Goal: Entertainment & Leisure: Browse casually

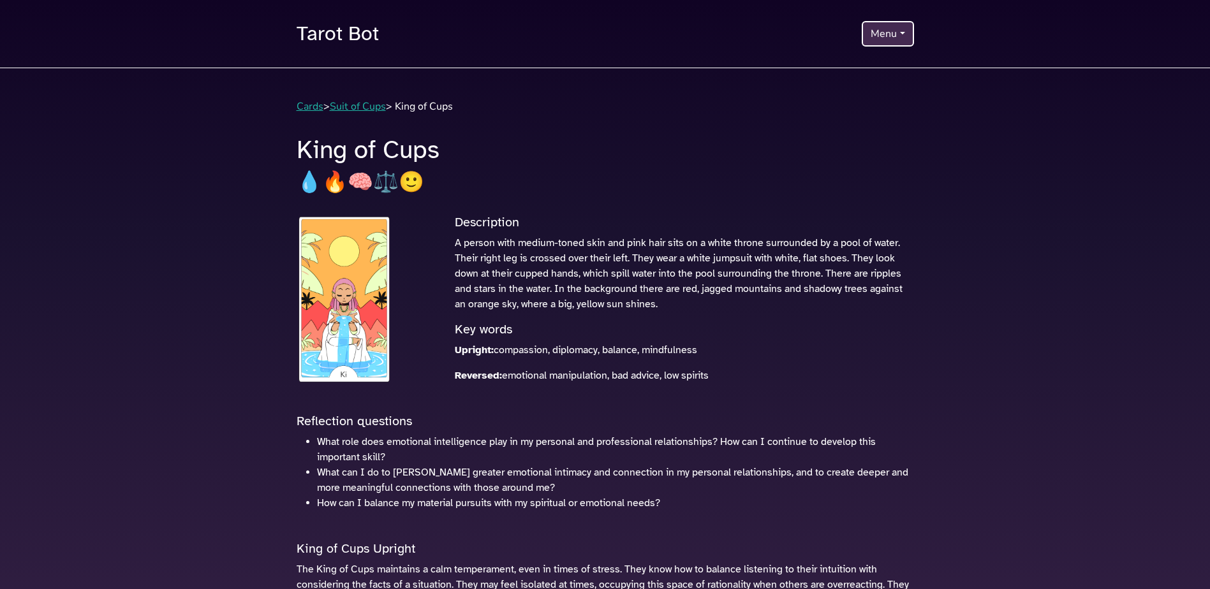
click at [884, 38] on button "Menu" at bounding box center [888, 34] width 52 height 26
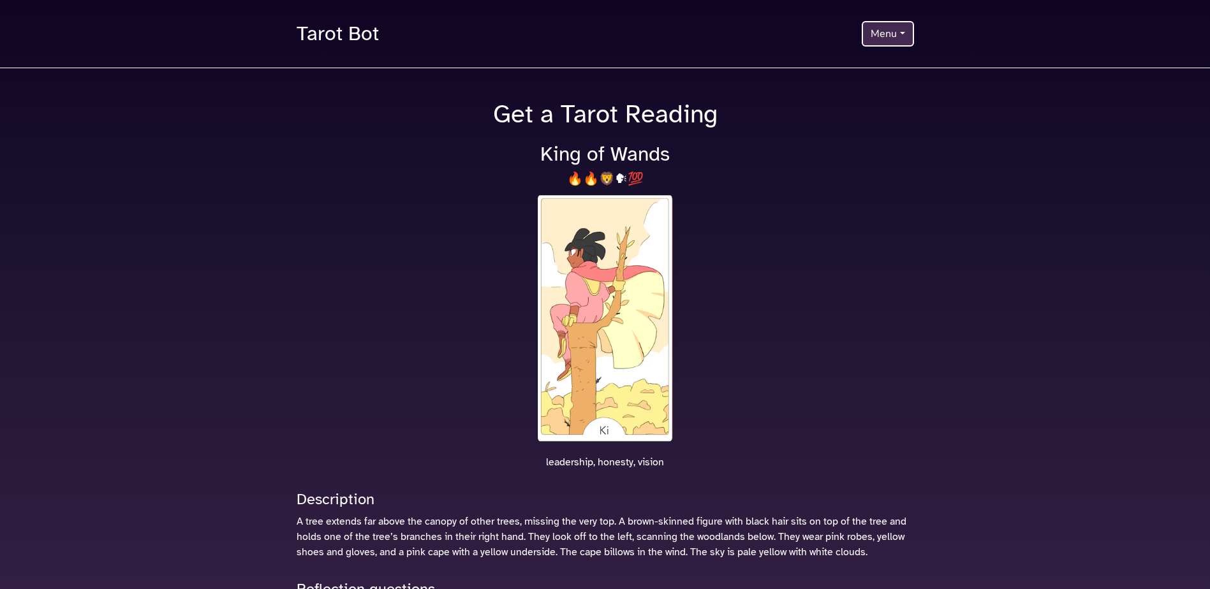
scroll to position [275, 0]
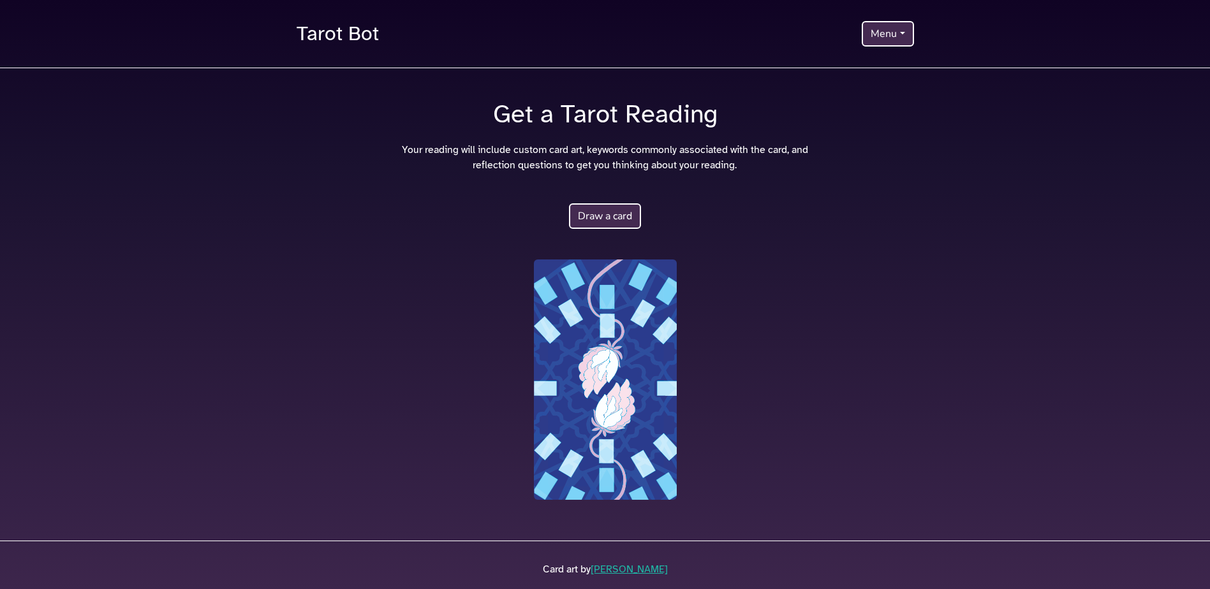
click at [610, 218] on button "Draw a card" at bounding box center [605, 216] width 72 height 26
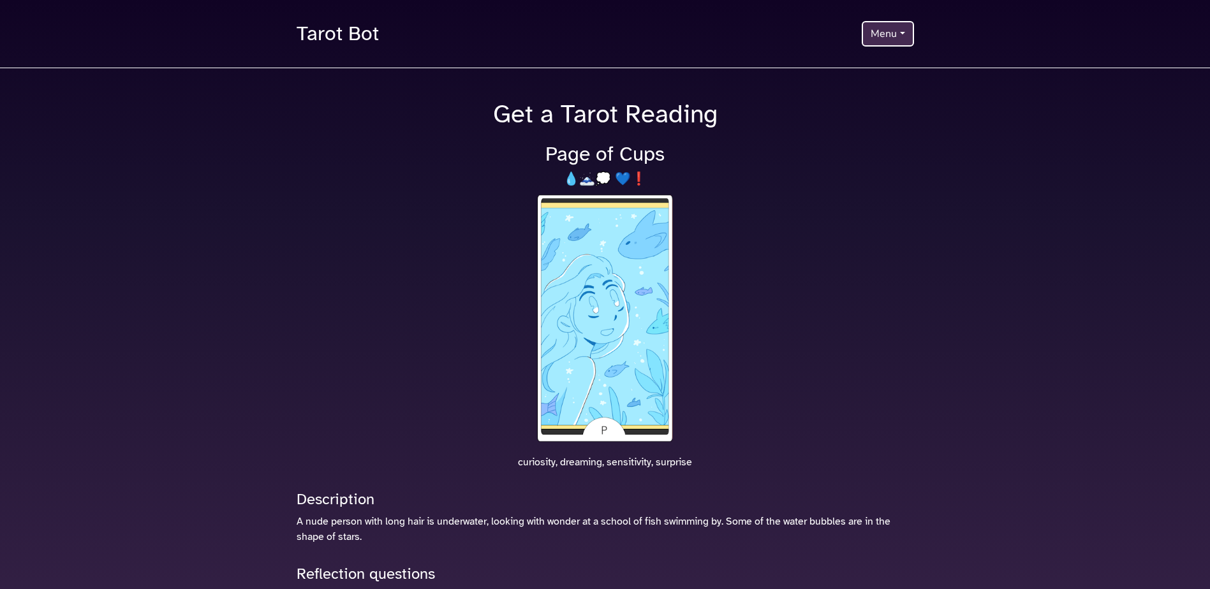
scroll to position [260, 0]
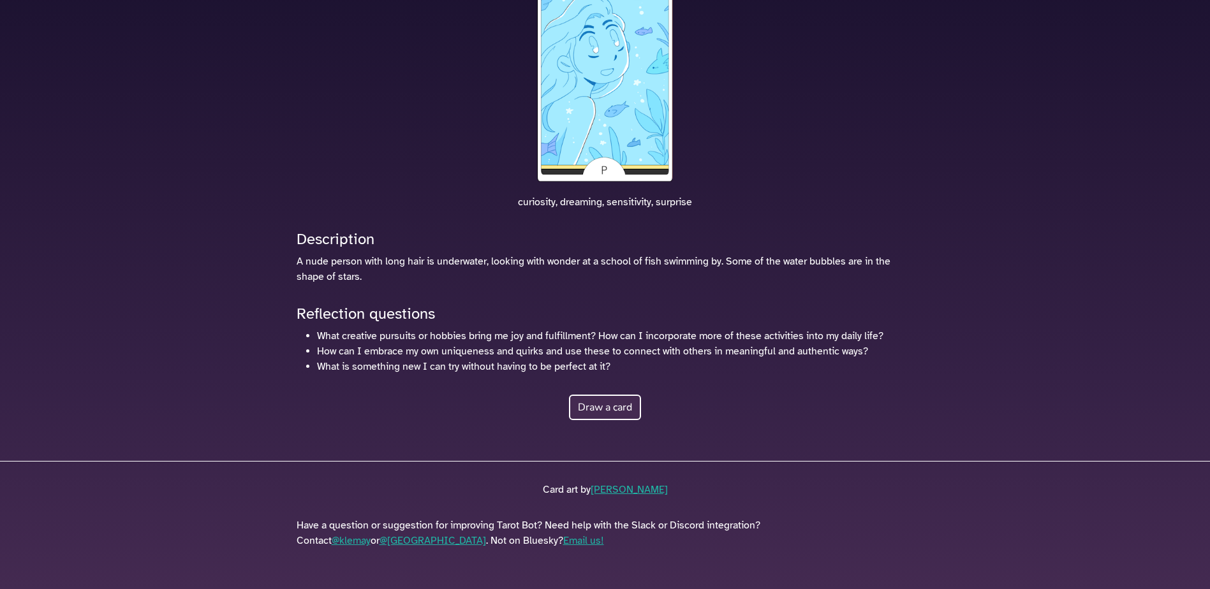
drag, startPoint x: 624, startPoint y: 409, endPoint x: 594, endPoint y: 407, distance: 30.0
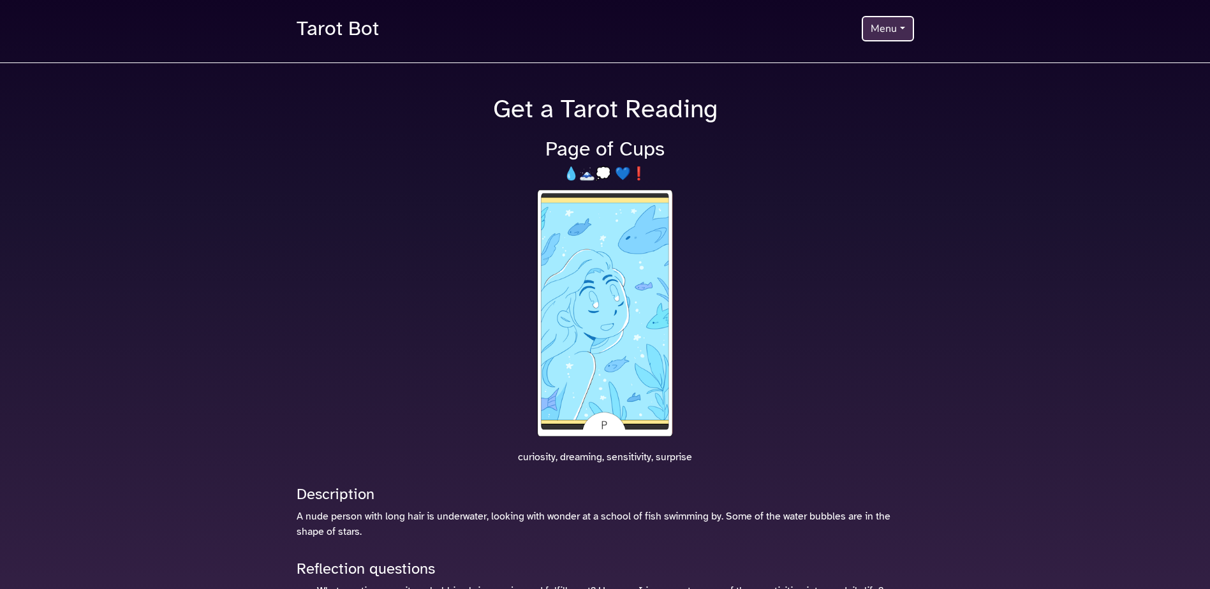
scroll to position [0, 0]
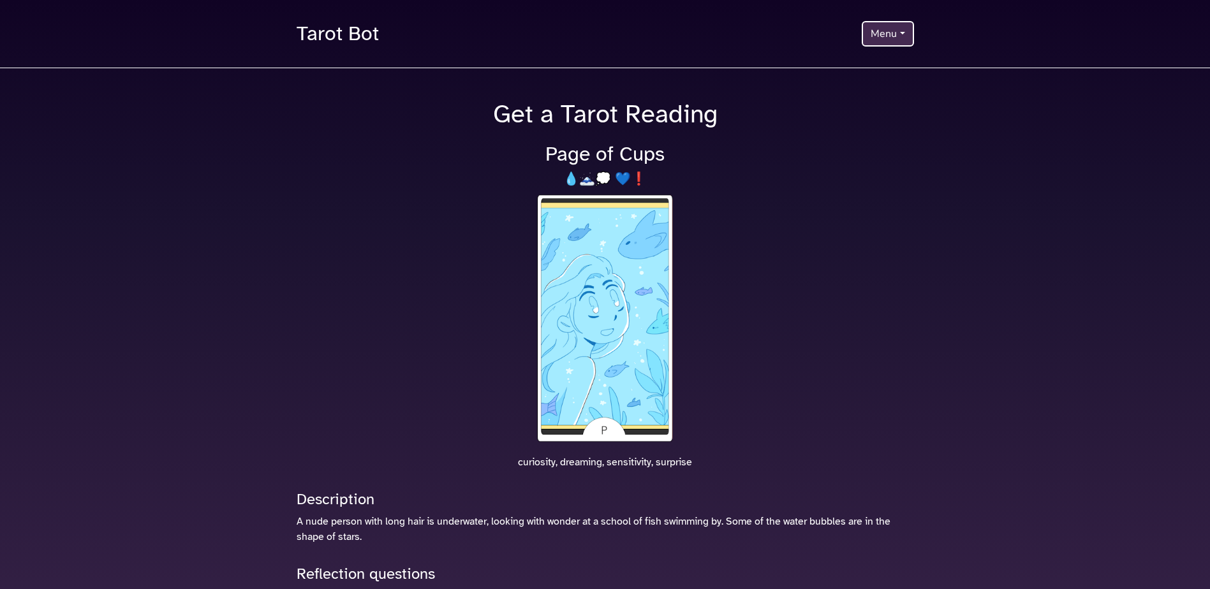
click at [894, 39] on button "Menu" at bounding box center [888, 34] width 52 height 26
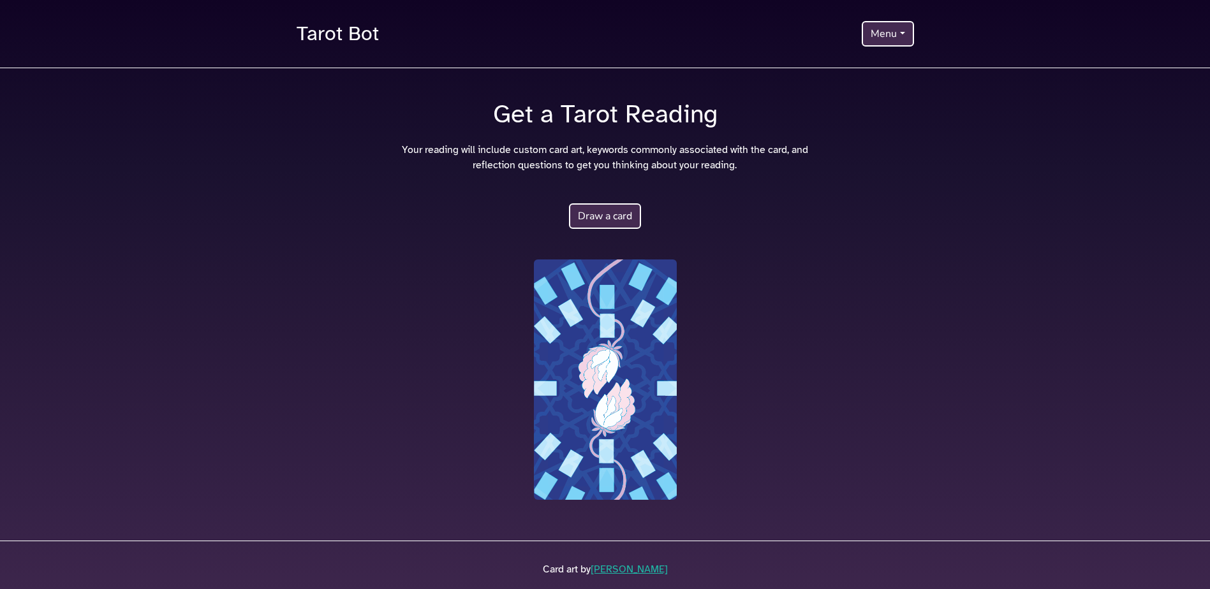
click at [598, 212] on button "Draw a card" at bounding box center [605, 216] width 72 height 26
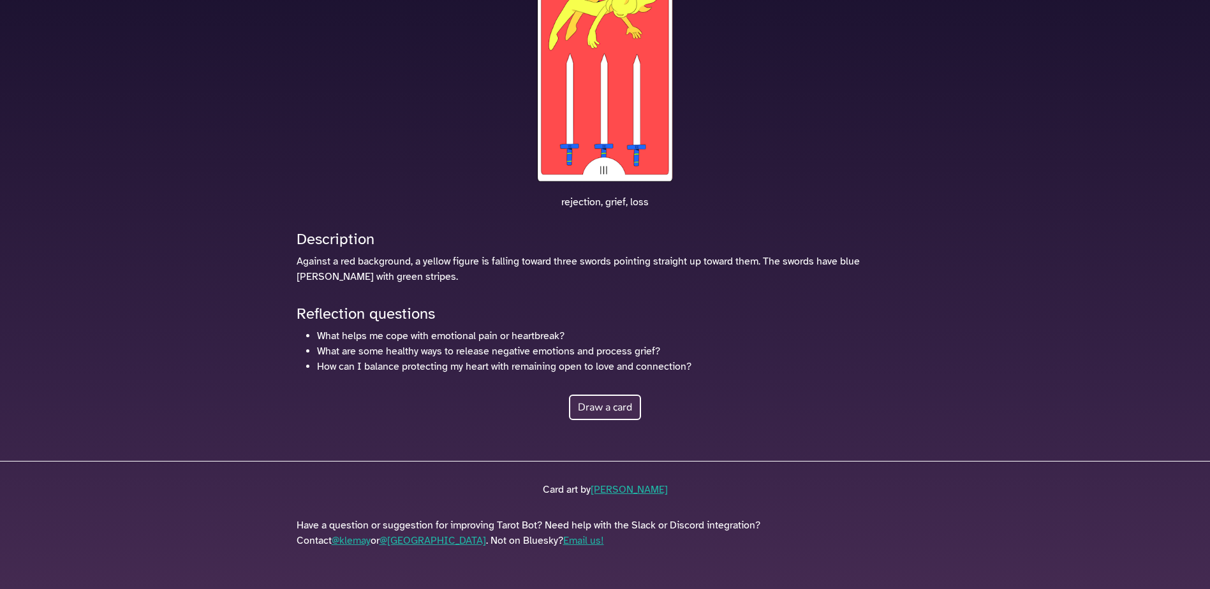
scroll to position [5, 0]
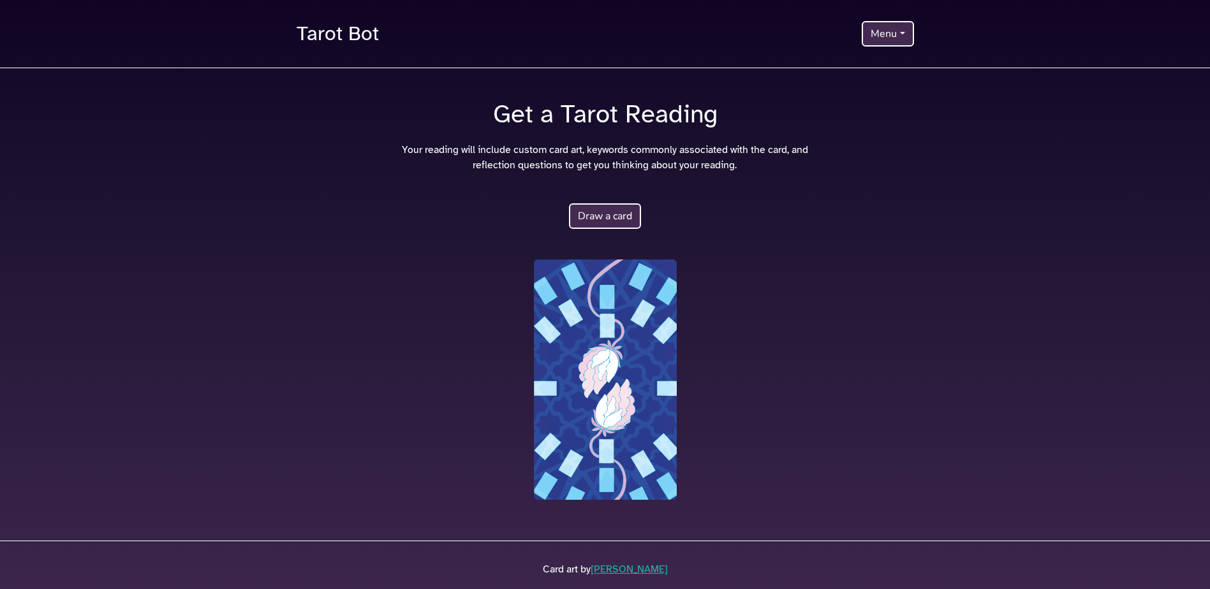
click at [599, 216] on button "Draw a card" at bounding box center [605, 216] width 72 height 26
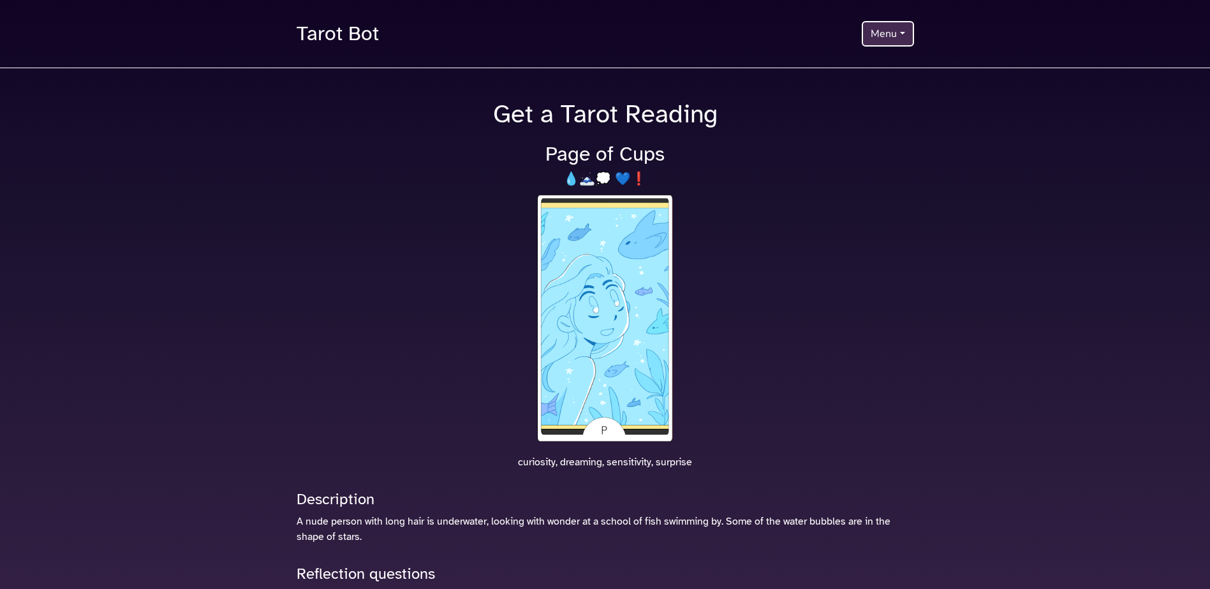
click at [900, 40] on button "Menu" at bounding box center [888, 34] width 52 height 26
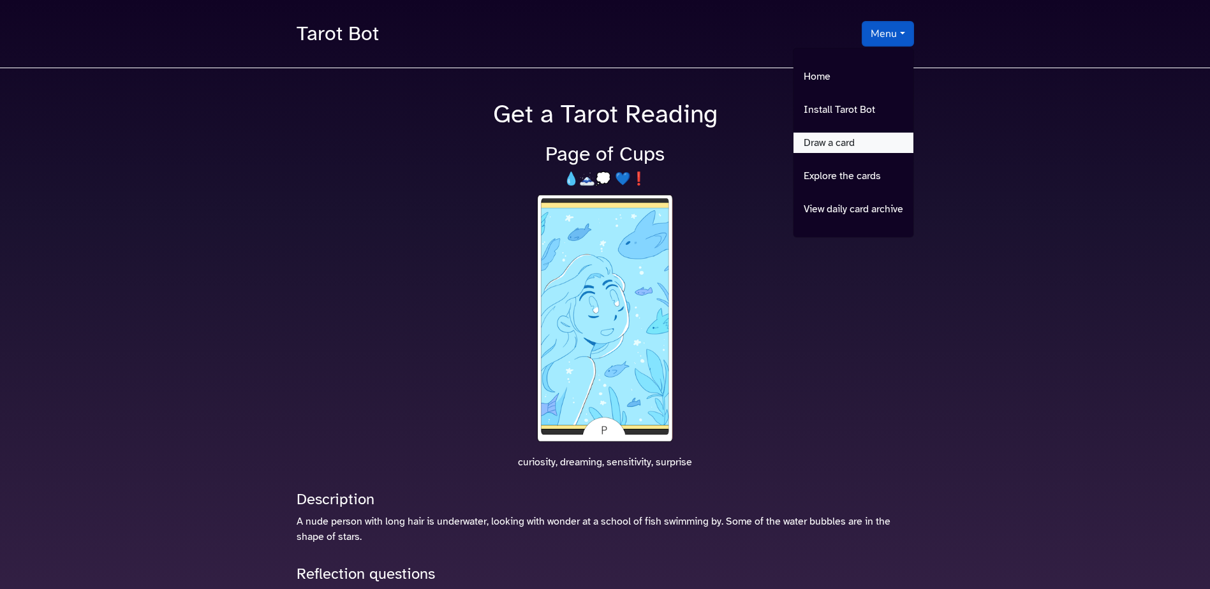
click at [865, 148] on link "Draw a card" at bounding box center [853, 143] width 120 height 20
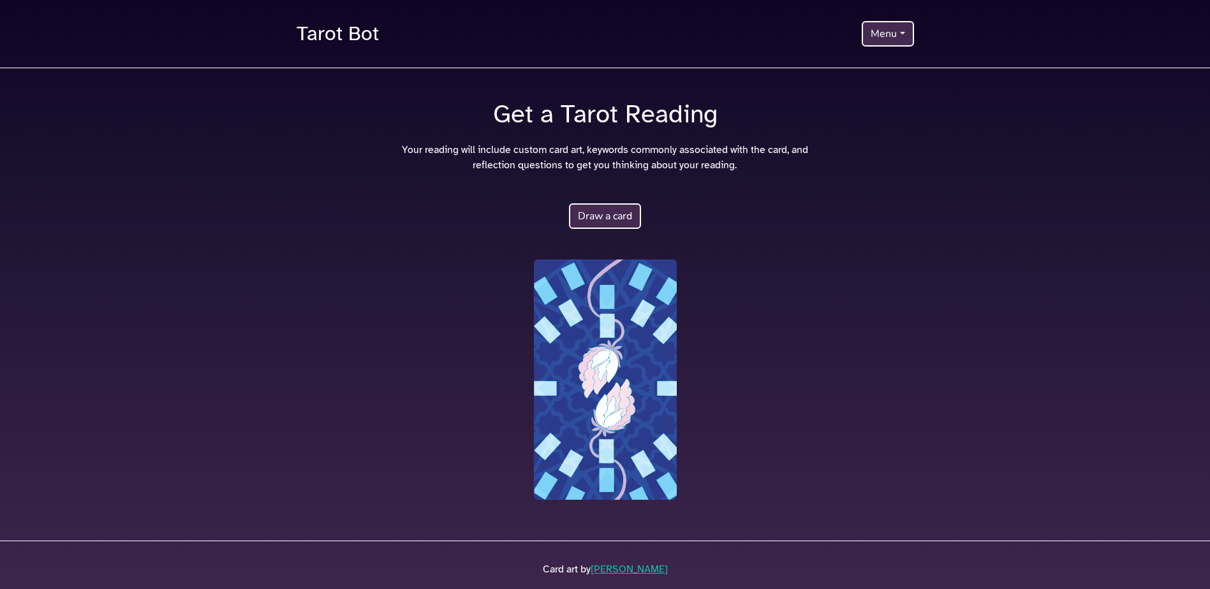
click at [603, 221] on button "Draw a card" at bounding box center [605, 216] width 72 height 26
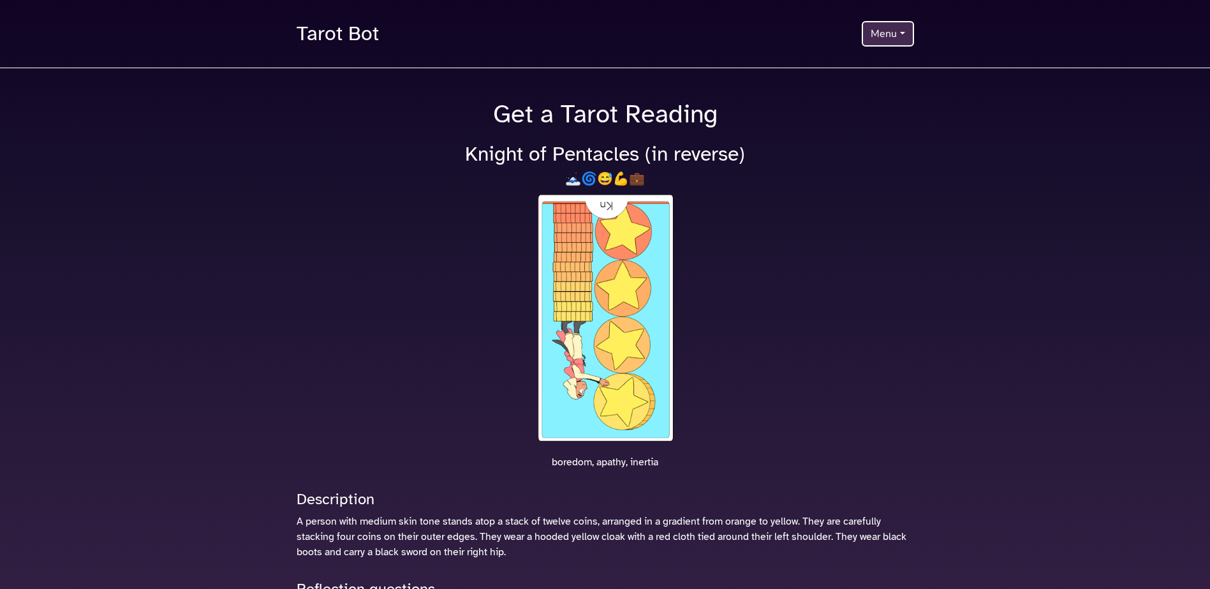
click at [884, 34] on button "Menu" at bounding box center [888, 34] width 52 height 26
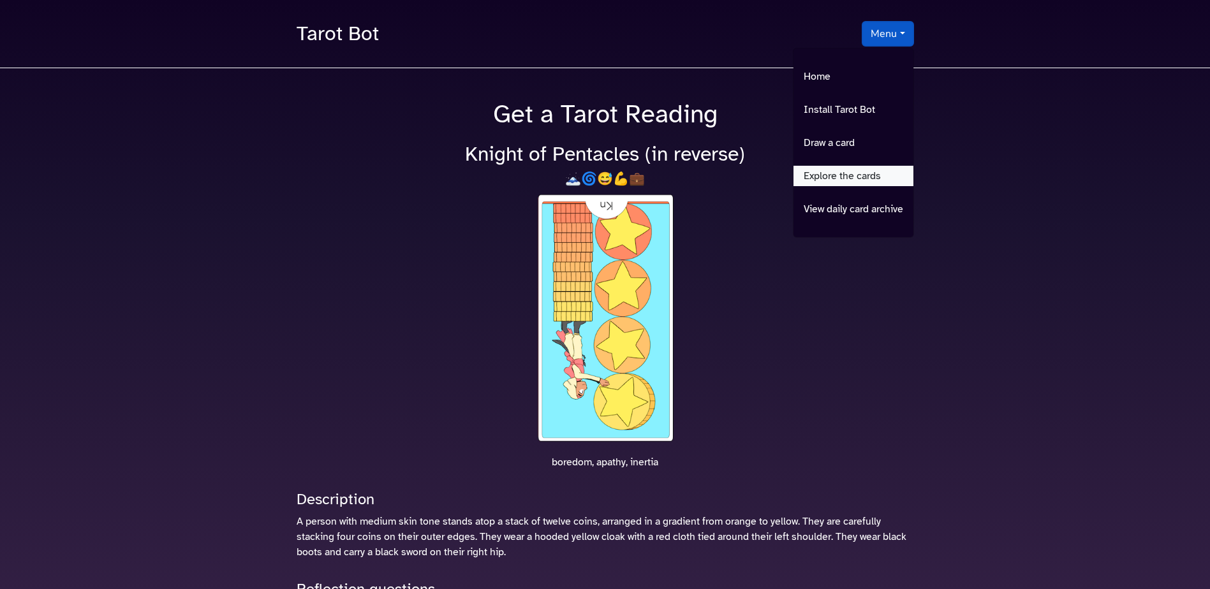
click at [830, 175] on link "Explore the cards" at bounding box center [853, 176] width 120 height 20
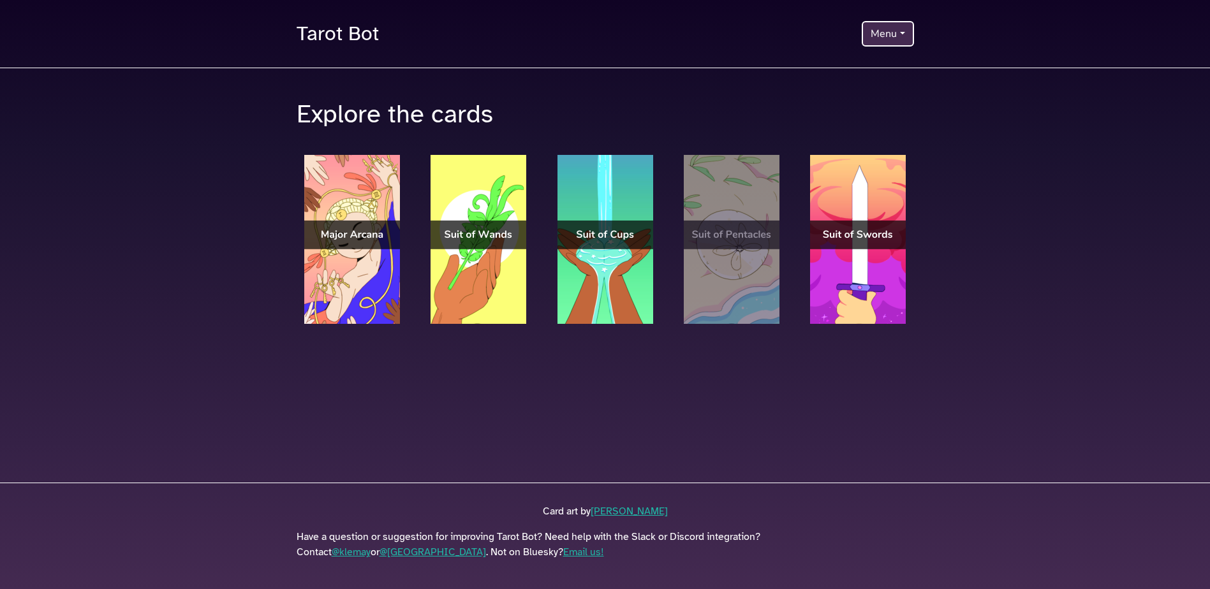
click at [738, 279] on img at bounding box center [732, 239] width 96 height 169
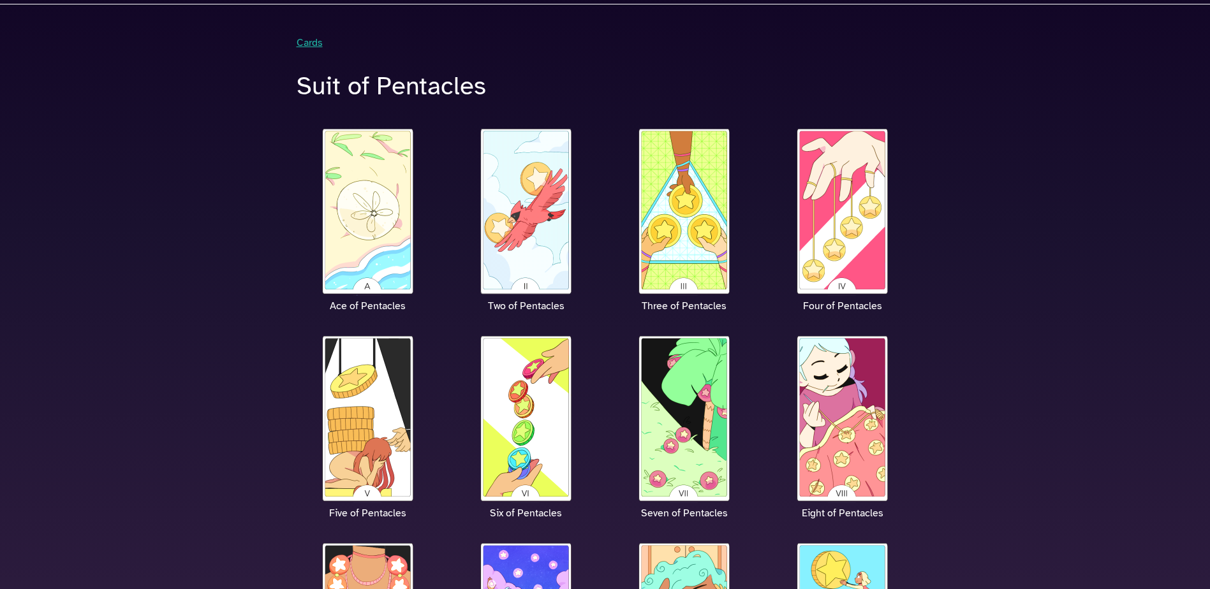
scroll to position [510, 0]
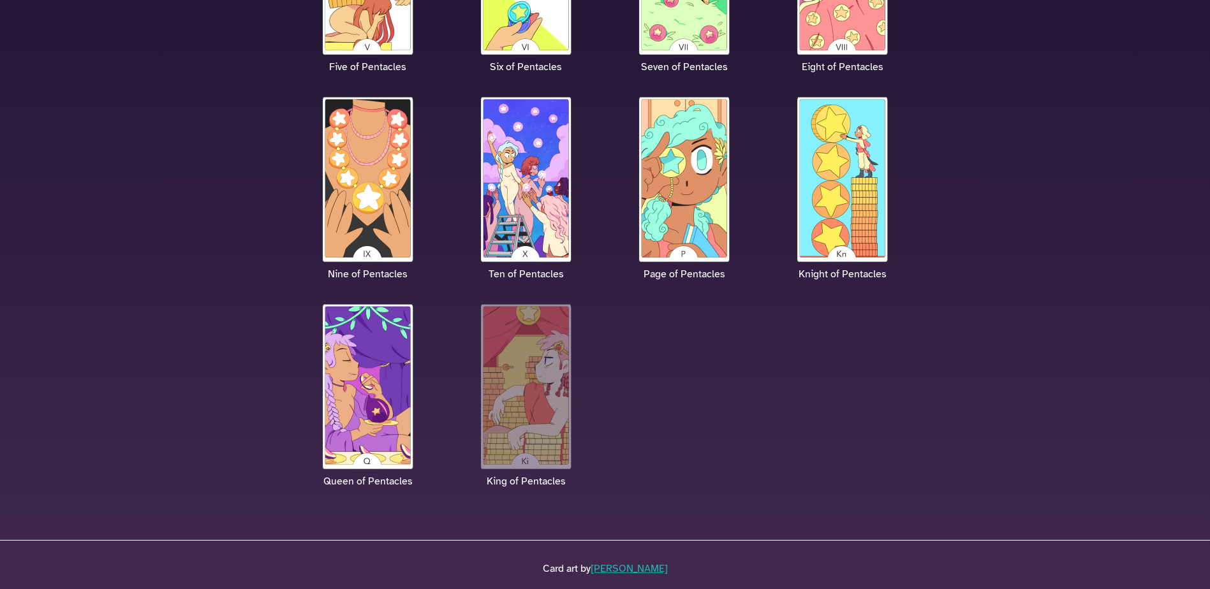
click at [538, 360] on img at bounding box center [526, 386] width 96 height 169
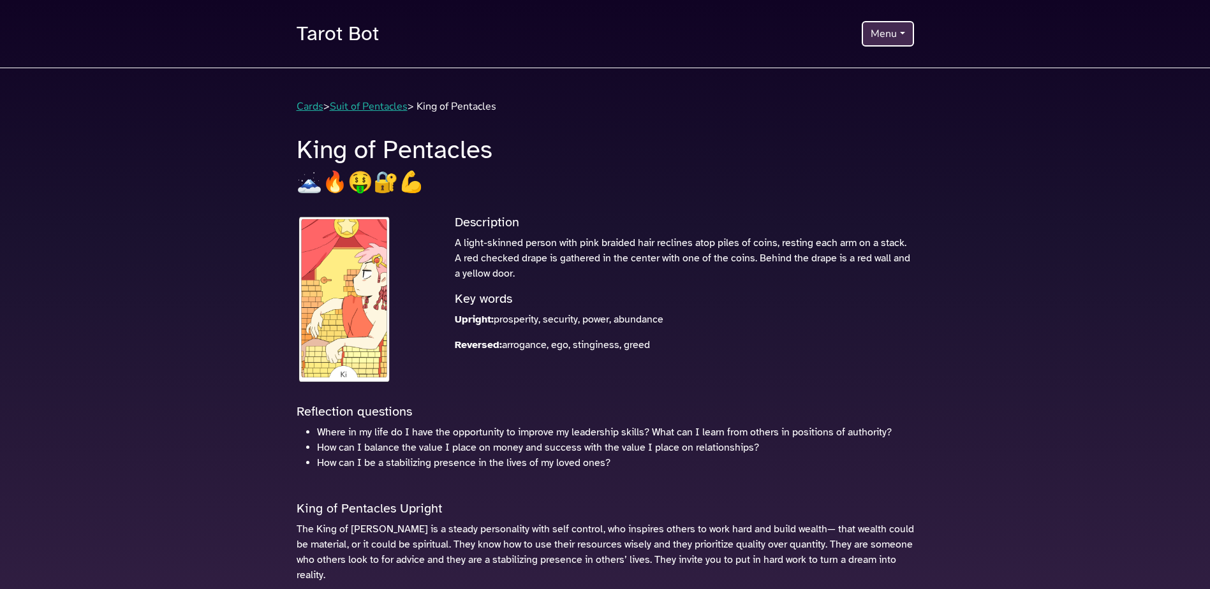
click at [885, 32] on button "Menu" at bounding box center [888, 34] width 52 height 26
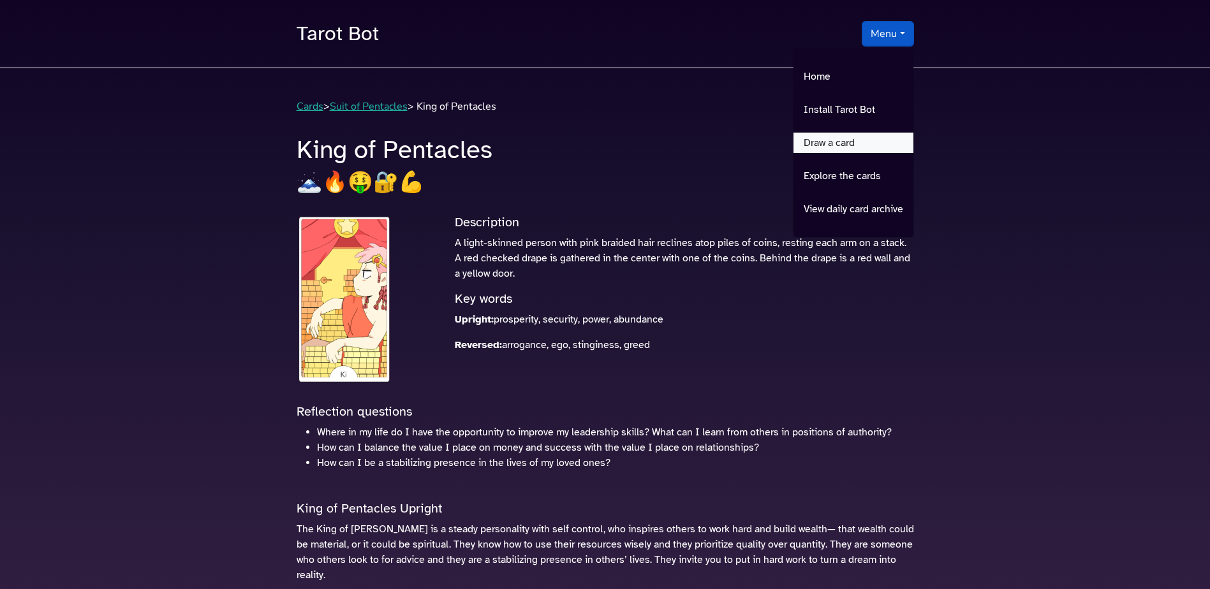
click at [835, 144] on link "Draw a card" at bounding box center [853, 143] width 120 height 20
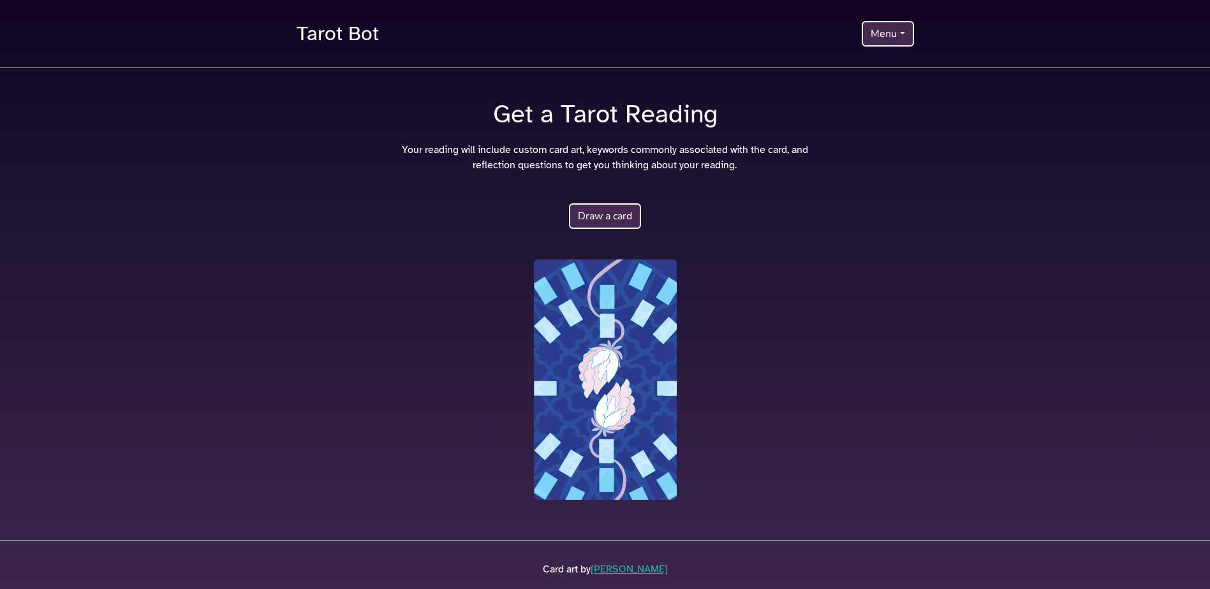
click at [610, 208] on button "Draw a card" at bounding box center [605, 216] width 72 height 26
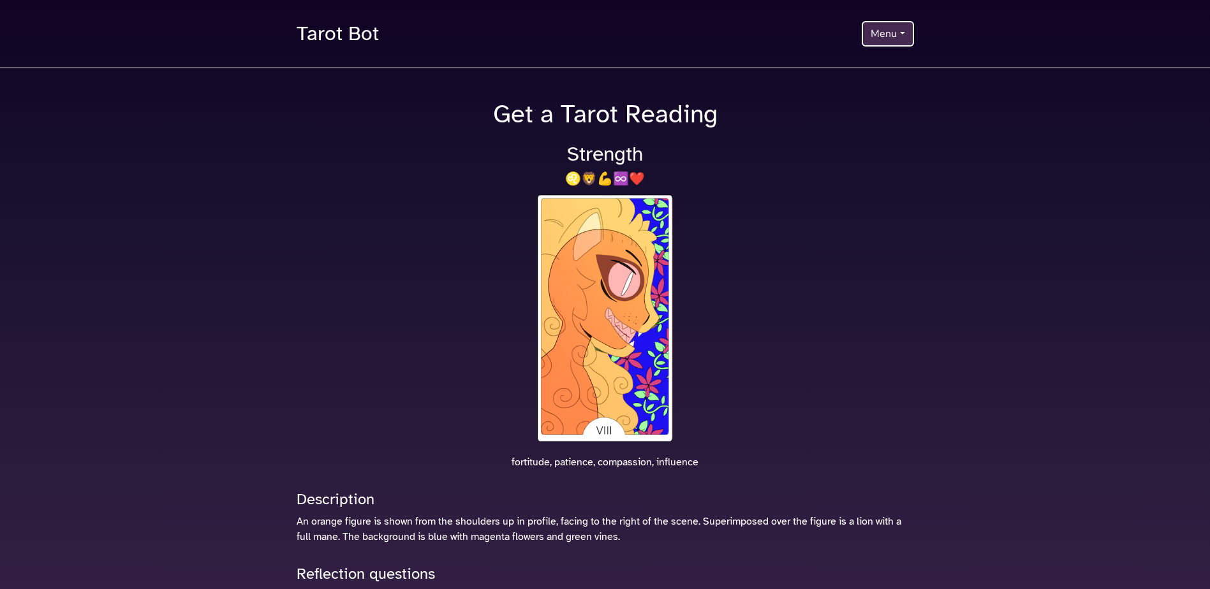
click at [886, 38] on button "Menu" at bounding box center [888, 34] width 52 height 26
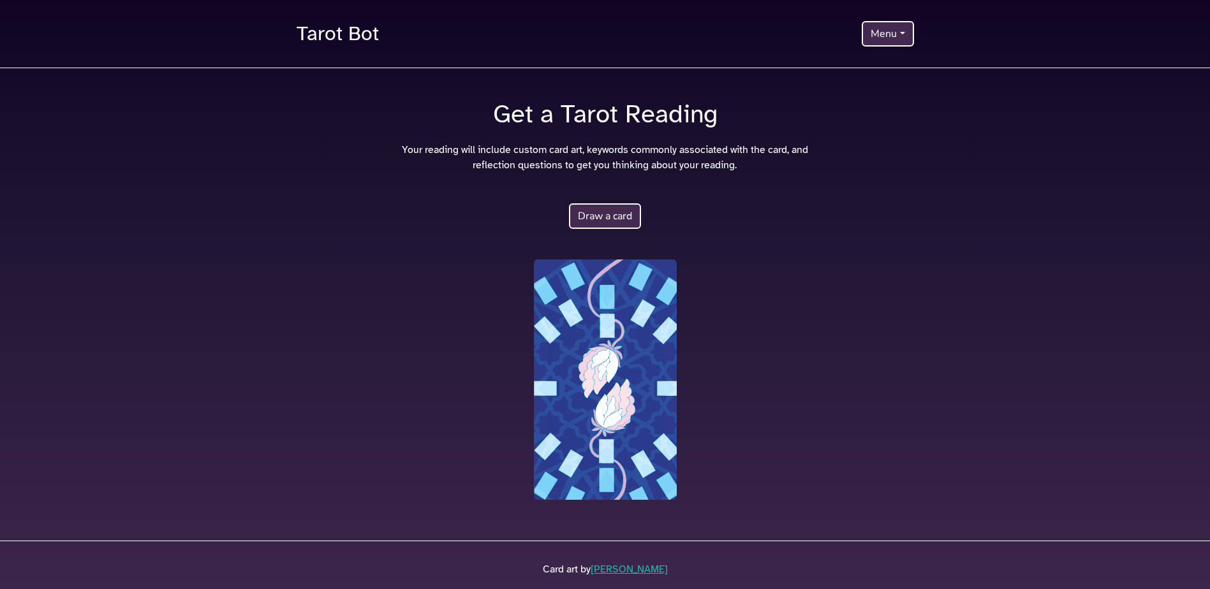
click at [619, 217] on button "Draw a card" at bounding box center [605, 216] width 72 height 26
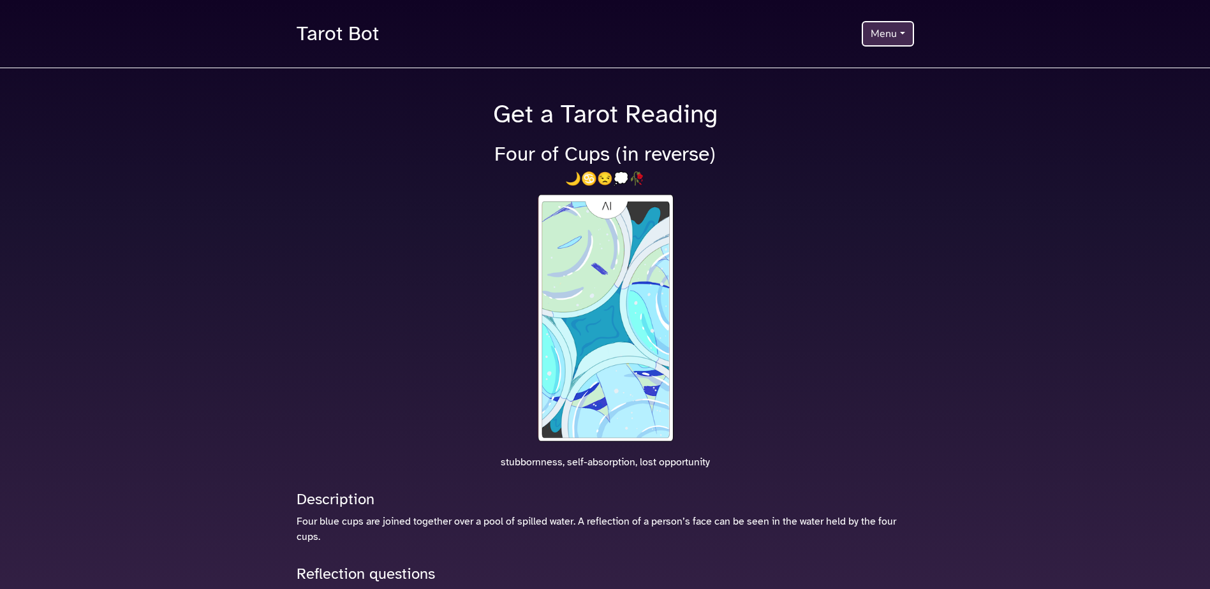
drag, startPoint x: 884, startPoint y: 31, endPoint x: 848, endPoint y: 79, distance: 60.1
click at [848, 79] on body "Tarot Bot Menu Home Install Tarot Bot Draw a card Explore the cards View daily …" at bounding box center [605, 424] width 1210 height 849
click at [877, 34] on button "Menu" at bounding box center [888, 34] width 52 height 26
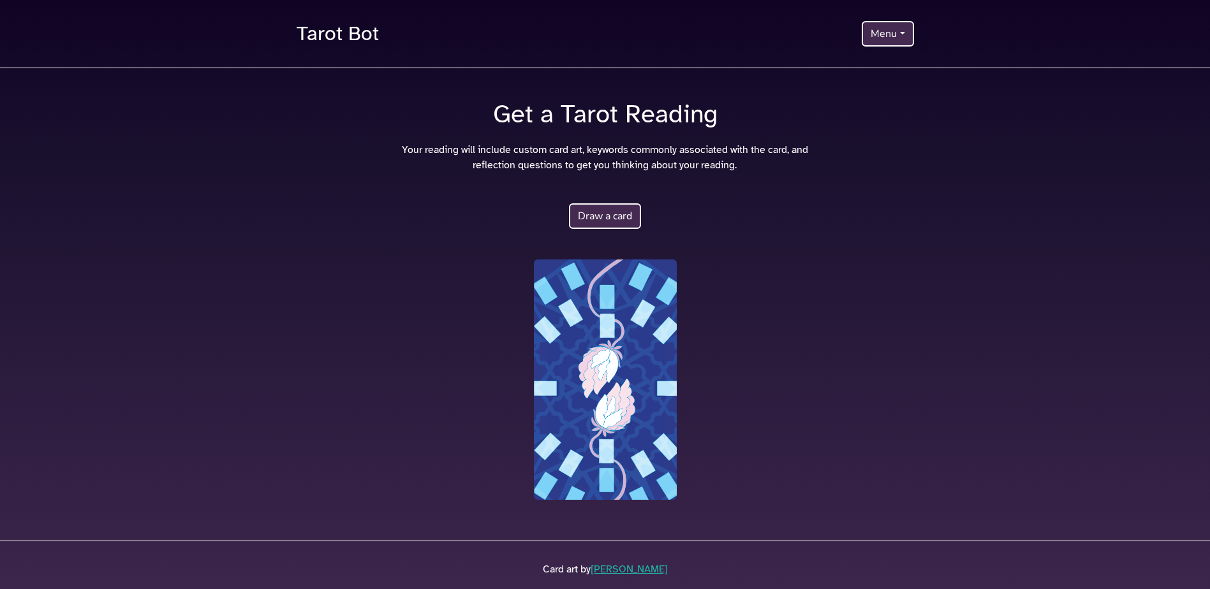
click at [592, 216] on button "Draw a card" at bounding box center [605, 216] width 72 height 26
